Goal: Information Seeking & Learning: Learn about a topic

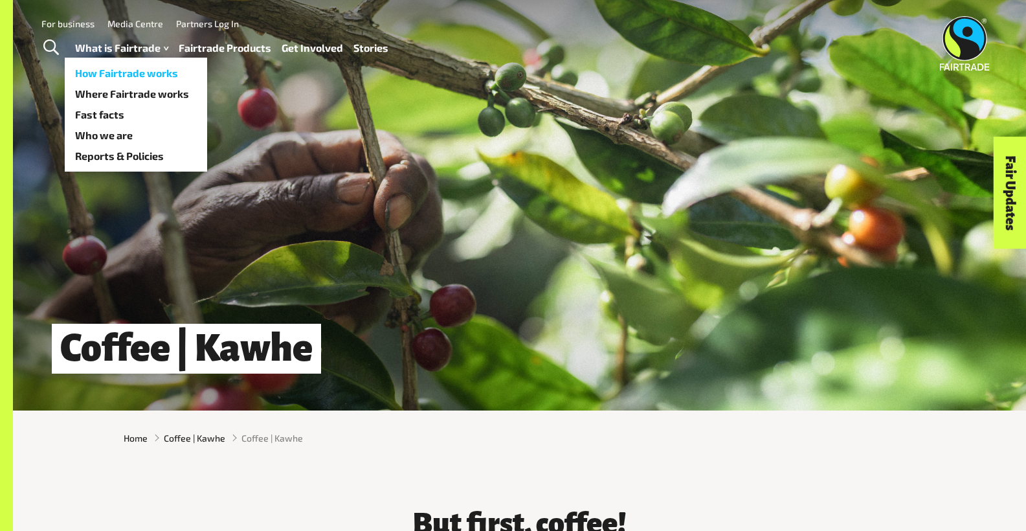
click at [128, 69] on link "How Fairtrade works" at bounding box center [136, 73] width 142 height 21
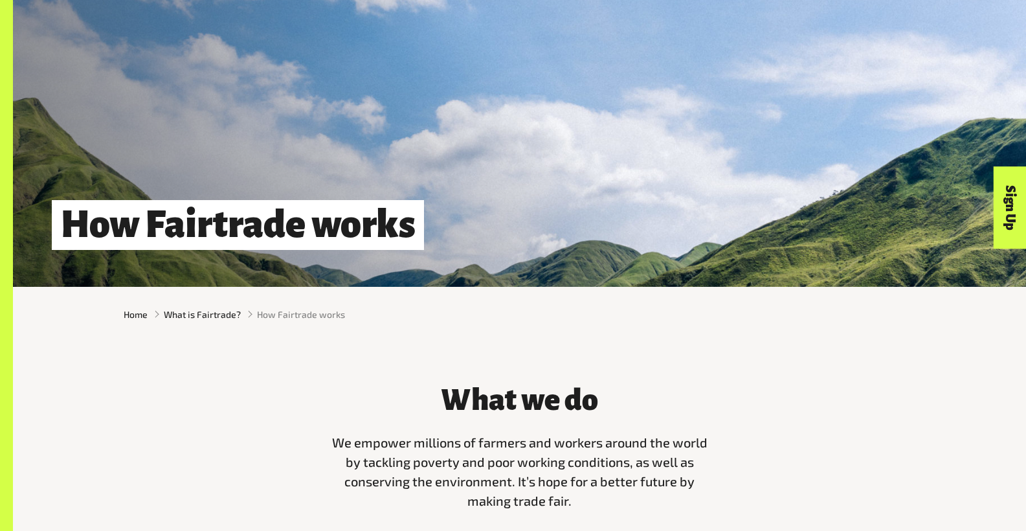
scroll to position [180, 0]
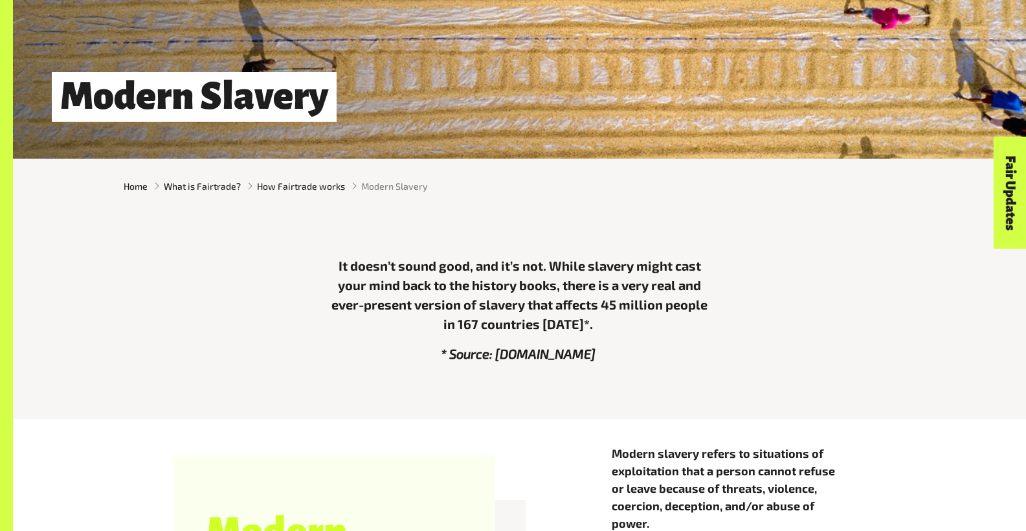
scroll to position [401, 0]
